Goal: Task Accomplishment & Management: Complete application form

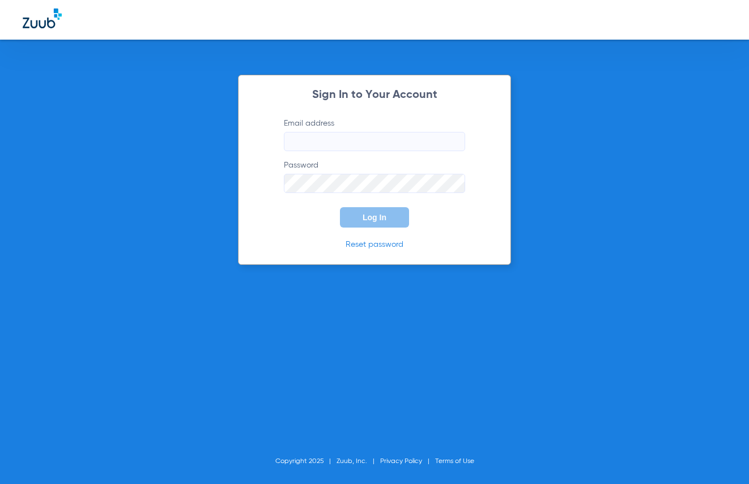
type input "[EMAIL_ADDRESS][DOMAIN_NAME]"
click at [359, 219] on button "Log In" at bounding box center [374, 217] width 69 height 20
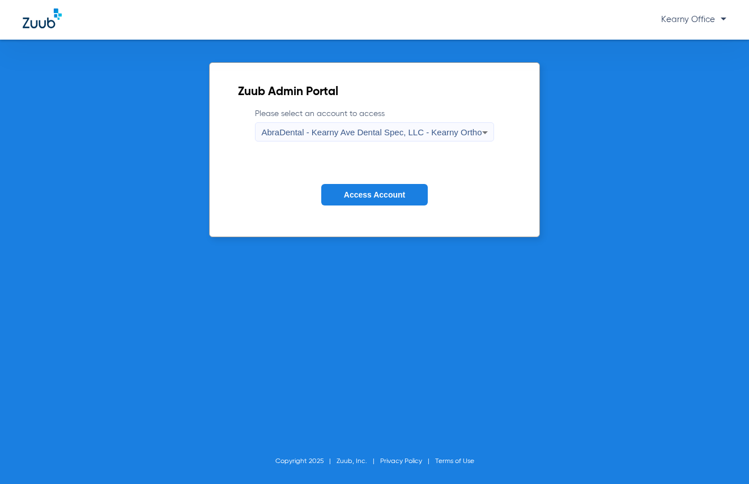
click at [364, 186] on button "Access Account" at bounding box center [374, 195] width 106 height 22
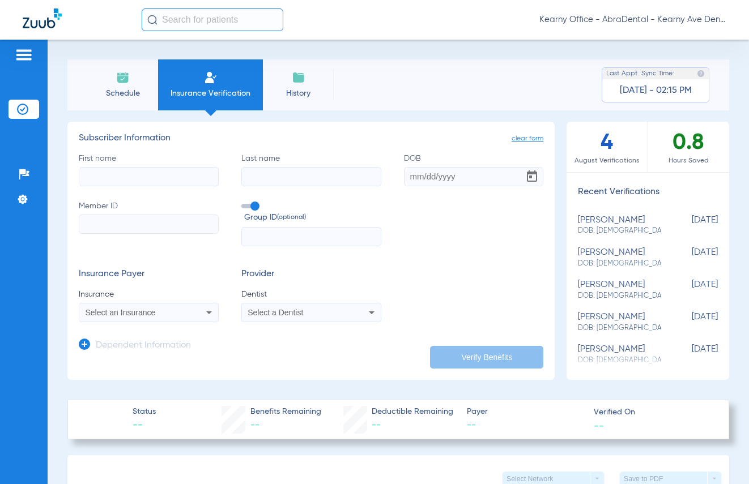
click at [140, 172] on input "First name" at bounding box center [149, 176] width 140 height 19
type input "t"
type input "[PERSON_NAME]"
type input "JEANELLY"
click at [107, 219] on input "Member ID" at bounding box center [149, 224] width 140 height 19
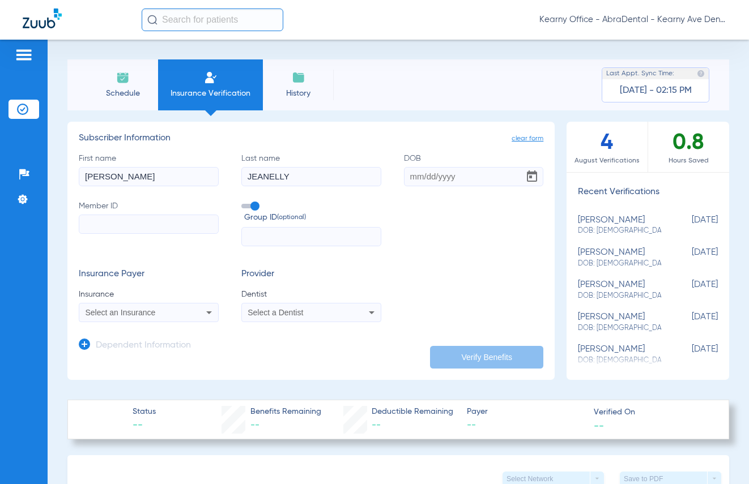
paste input "101795236"
type input "101795236"
click at [189, 316] on div "Select an Insurance" at bounding box center [148, 313] width 139 height 14
type input "U"
click at [211, 305] on div at bounding box center [374, 242] width 749 height 484
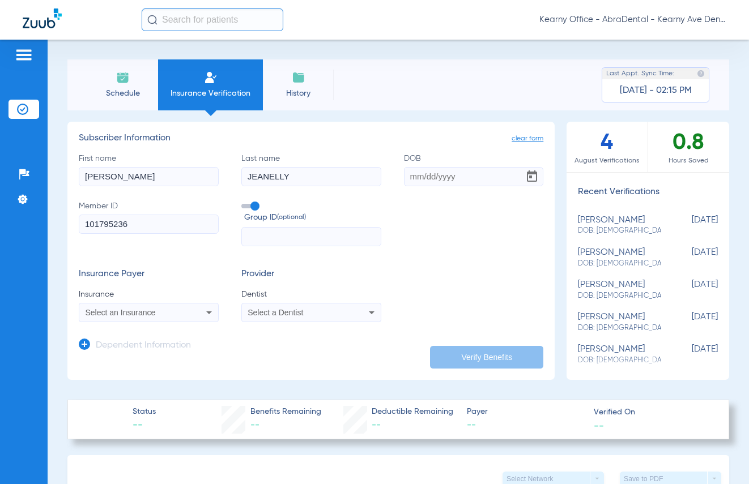
click at [206, 306] on icon at bounding box center [209, 313] width 14 height 14
click at [197, 324] on input "dropdown search" at bounding box center [174, 330] width 190 height 23
type input "U"
type input "I"
type input "J"
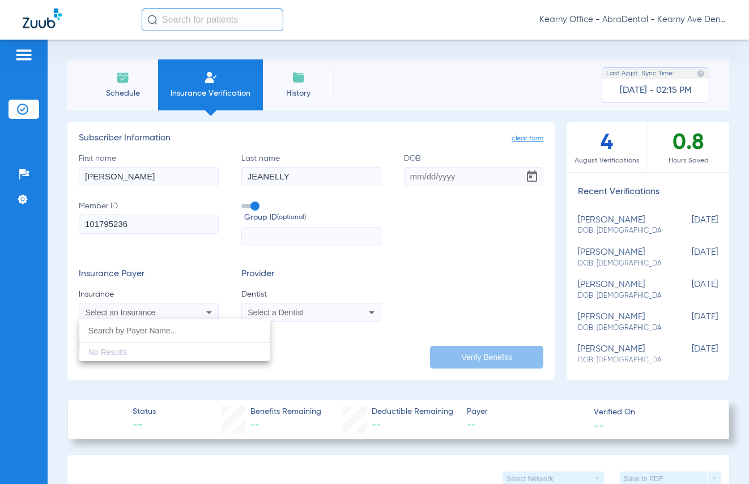
click at [269, 258] on div at bounding box center [374, 242] width 749 height 484
click at [157, 179] on input "First name" at bounding box center [149, 176] width 140 height 19
type input "[PERSON_NAME]"
type input "JEANELLY"
type input "[DATE]"
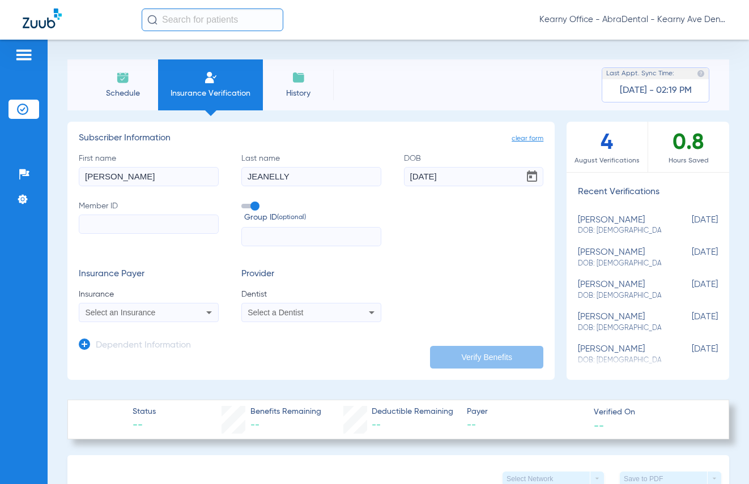
paste input "101795236"
type input "101795236"
click at [154, 308] on div "Select an Insurance" at bounding box center [148, 313] width 139 height 14
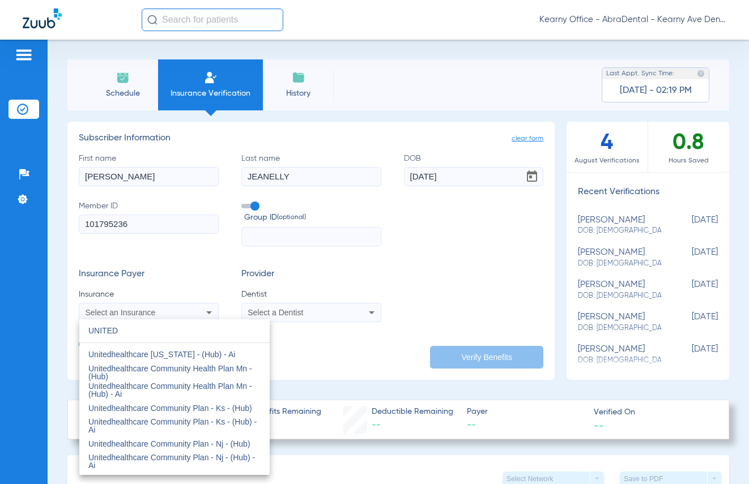
scroll to position [340, 0]
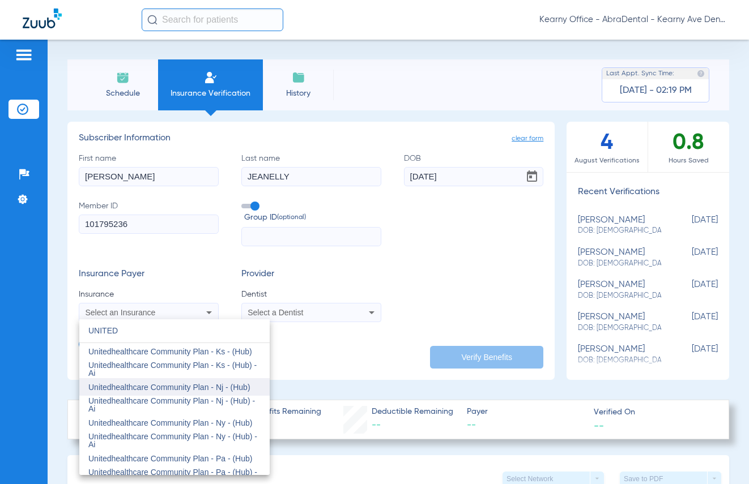
type input "UNITED"
click at [205, 394] on mat-option "Unitedhealthcare Community Plan - Nj - (Hub)" at bounding box center [174, 387] width 190 height 18
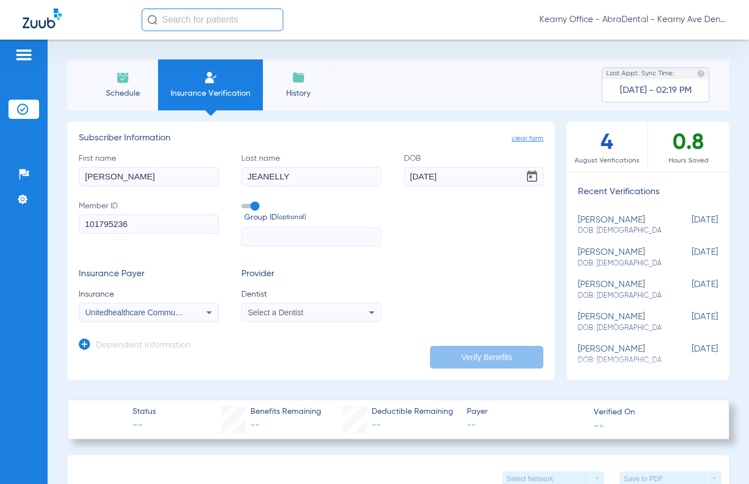
click at [337, 318] on div "Select a Dentist" at bounding box center [311, 313] width 139 height 14
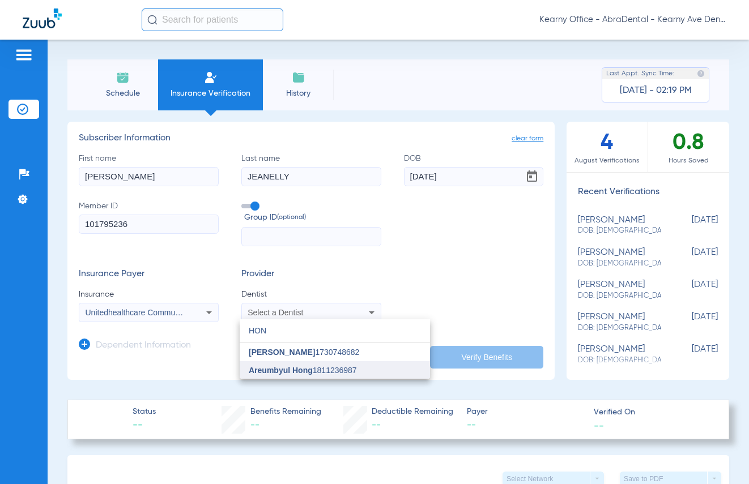
type input "HON"
click at [406, 366] on mat-option "Areumbyul Hong 1811236987" at bounding box center [335, 370] width 190 height 18
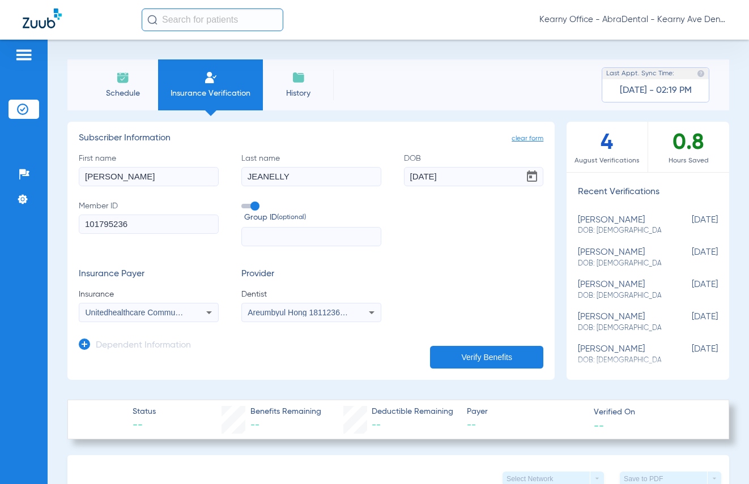
click at [510, 349] on button "Verify Benefits" at bounding box center [486, 357] width 113 height 23
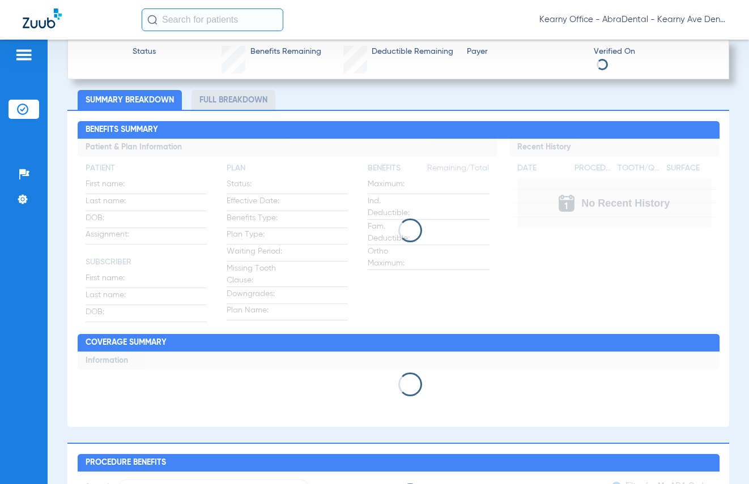
scroll to position [170, 0]
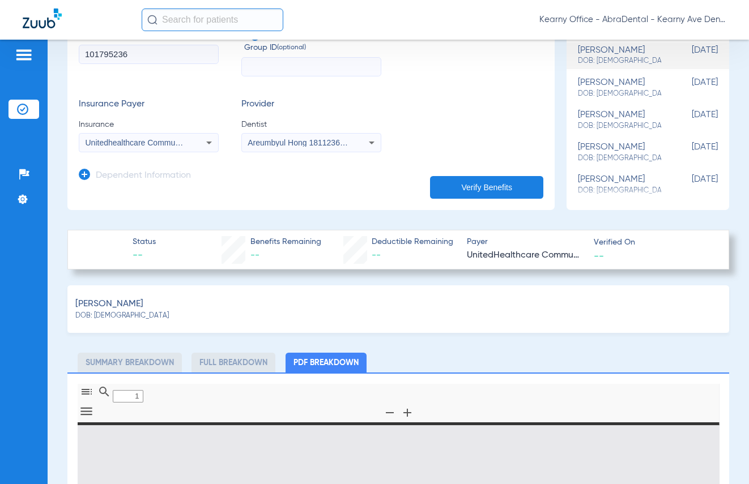
type input "0"
select select "page-width"
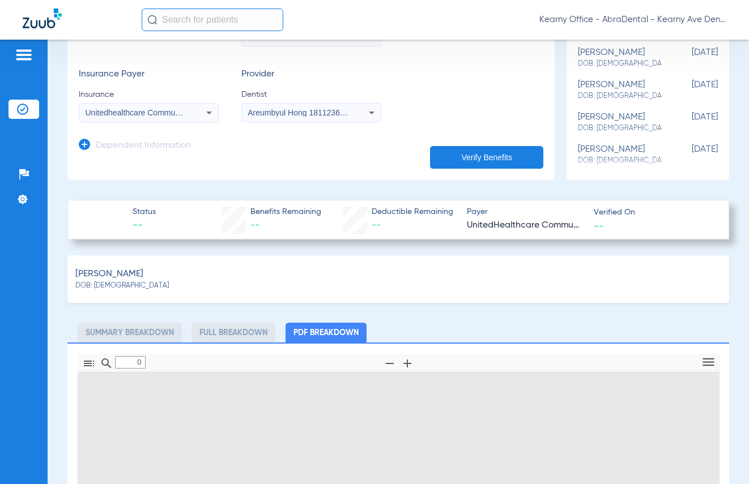
type input "1"
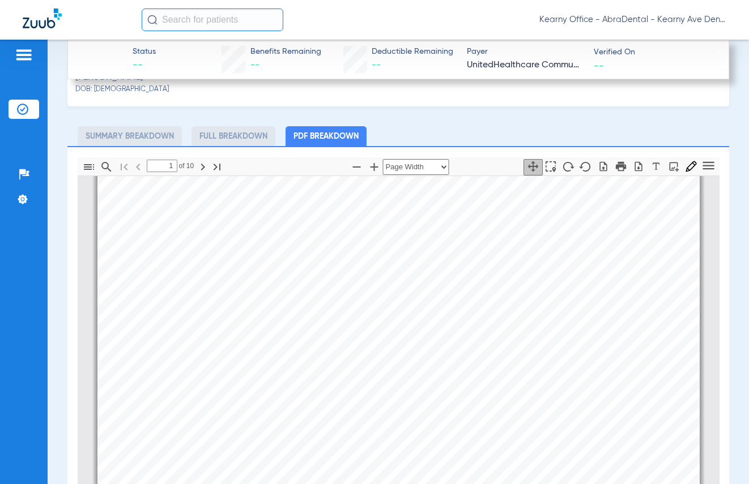
scroll to position [510, 0]
